Goal: Find specific page/section: Find specific page/section

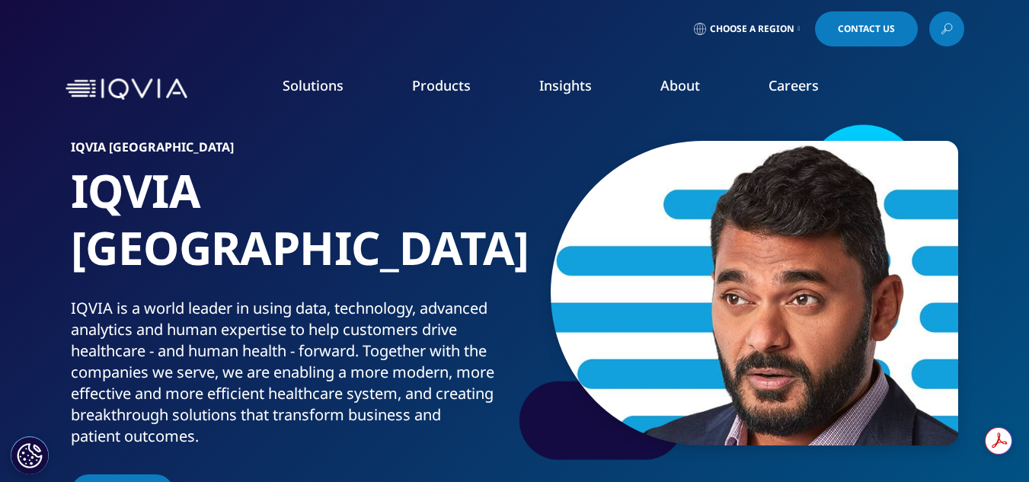
click at [799, 87] on link "Careers" at bounding box center [794, 85] width 50 height 18
click at [803, 90] on link "Careers" at bounding box center [794, 85] width 50 height 18
click at [788, 30] on span "Choose a Region" at bounding box center [752, 29] width 85 height 12
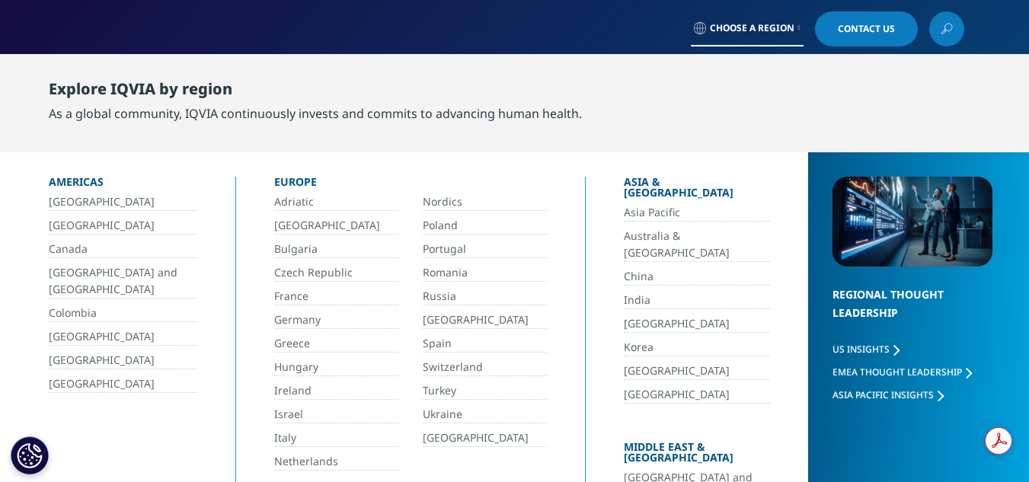
click at [624, 292] on link "India" at bounding box center [697, 301] width 146 height 18
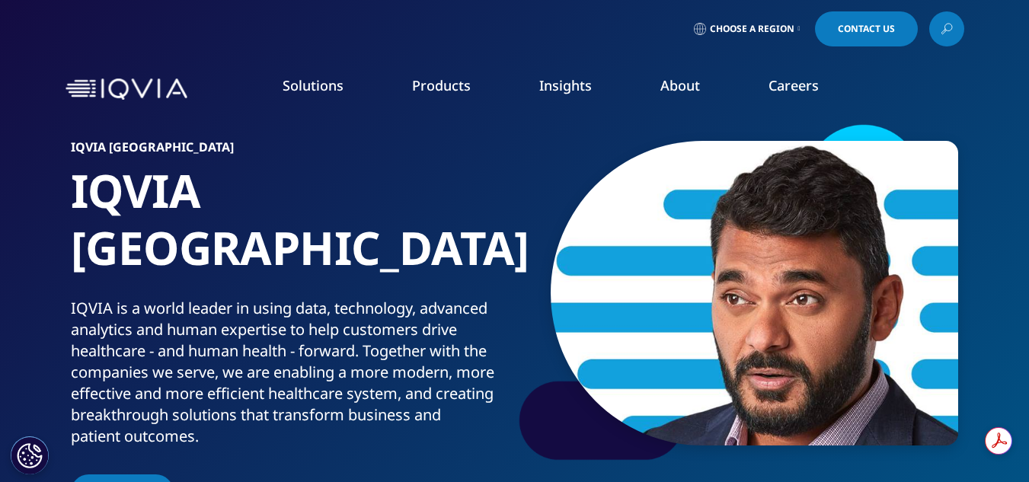
click at [776, 91] on link "Careers" at bounding box center [794, 85] width 50 height 18
click at [796, 88] on link "Careers" at bounding box center [794, 85] width 50 height 18
click at [312, 219] on link "Technology & Analytics" at bounding box center [389, 219] width 229 height 17
